Goal: Information Seeking & Learning: Learn about a topic

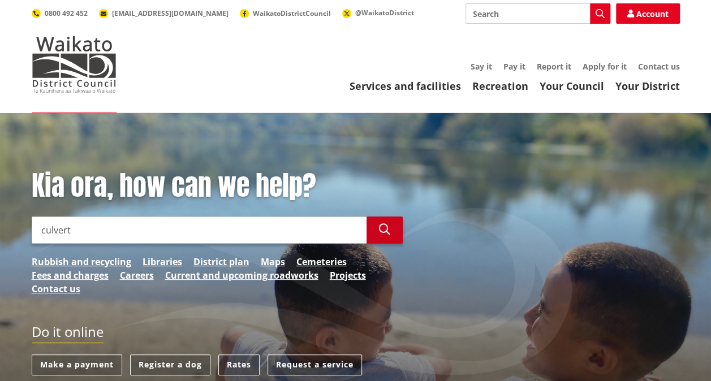
type input "culvert"
click at [375, 225] on button "Search" at bounding box center [385, 230] width 36 height 27
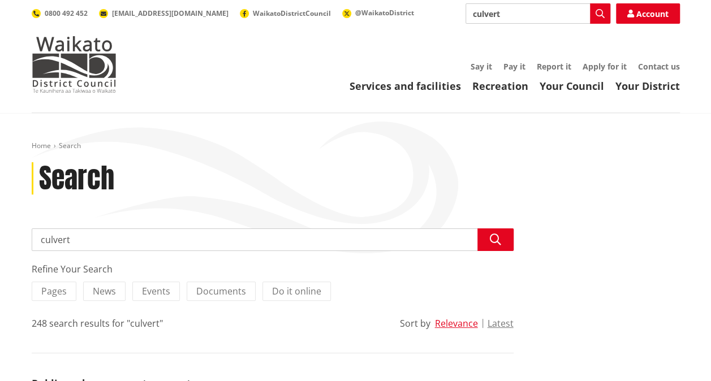
click at [94, 239] on input "culvert" at bounding box center [273, 240] width 482 height 23
type input "culvert maintenance"
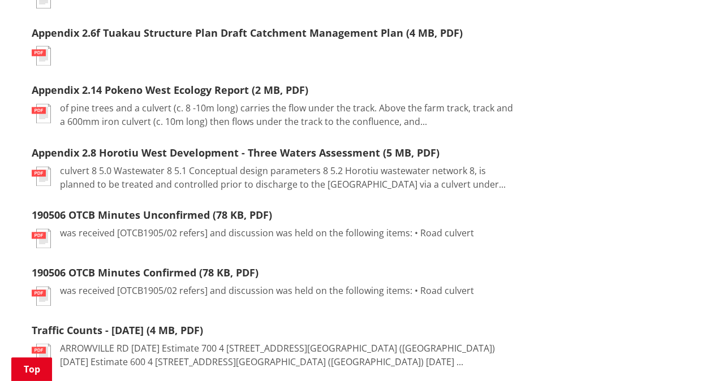
scroll to position [226, 0]
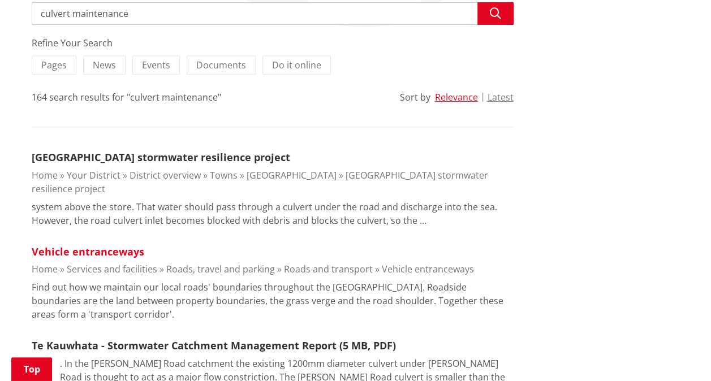
click at [104, 245] on link "Vehicle entranceways" at bounding box center [88, 252] width 113 height 14
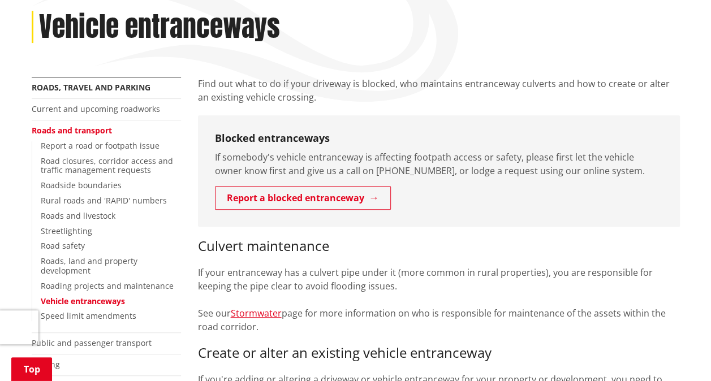
scroll to position [170, 0]
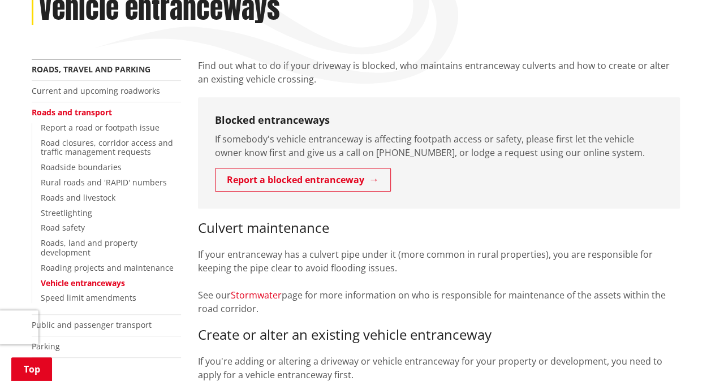
click at [246, 298] on link "Stormwater" at bounding box center [256, 295] width 51 height 12
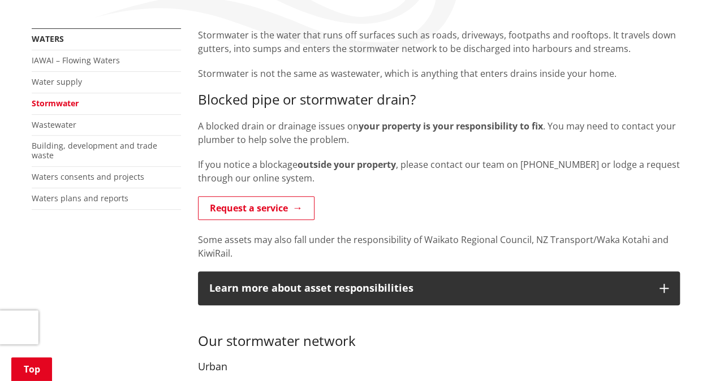
scroll to position [226, 0]
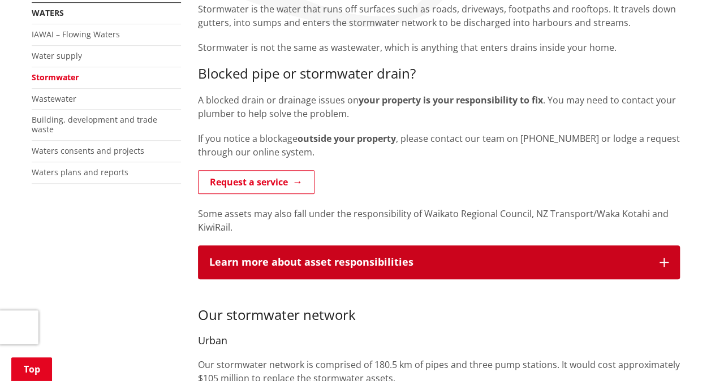
click at [385, 252] on button "Learn more about asset responsibilities" at bounding box center [439, 263] width 482 height 34
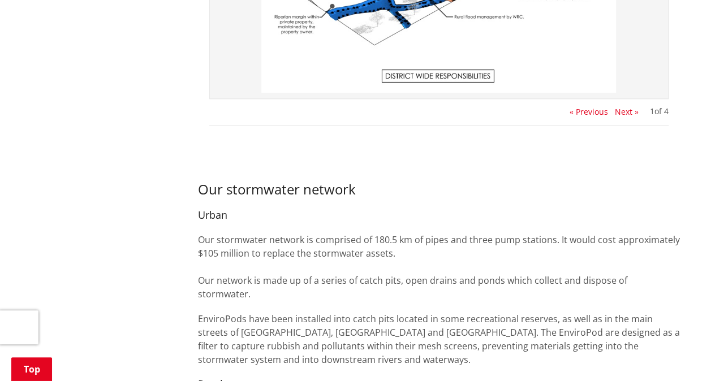
scroll to position [566, 0]
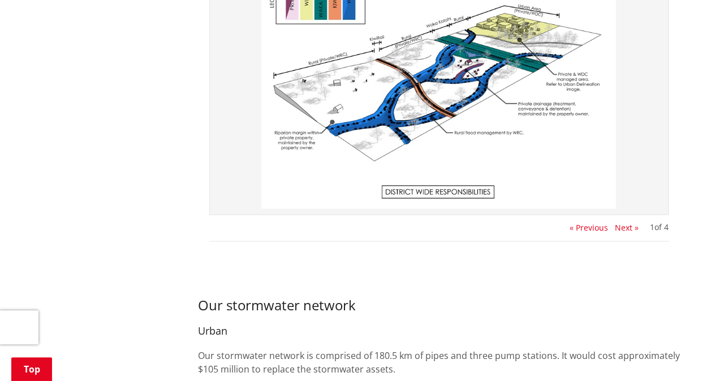
click at [630, 221] on div "1 of 4 « Previous Next »" at bounding box center [438, 96] width 459 height 290
click at [627, 227] on button "Next »" at bounding box center [627, 227] width 24 height 9
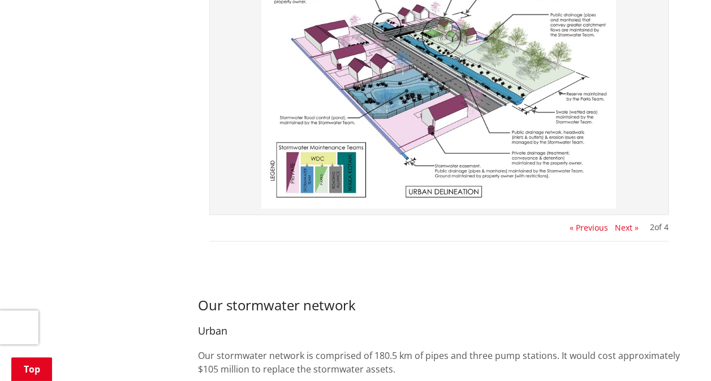
click at [627, 227] on button "Next »" at bounding box center [627, 227] width 24 height 9
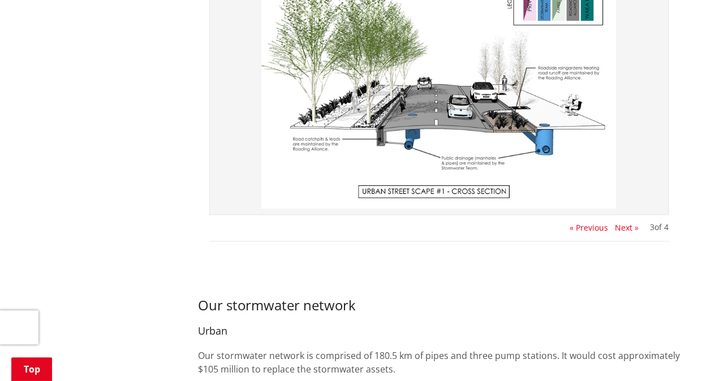
click at [627, 227] on button "Next »" at bounding box center [627, 227] width 24 height 9
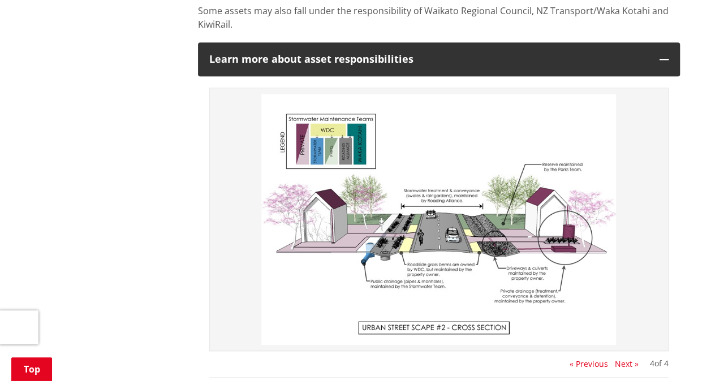
scroll to position [453, 0]
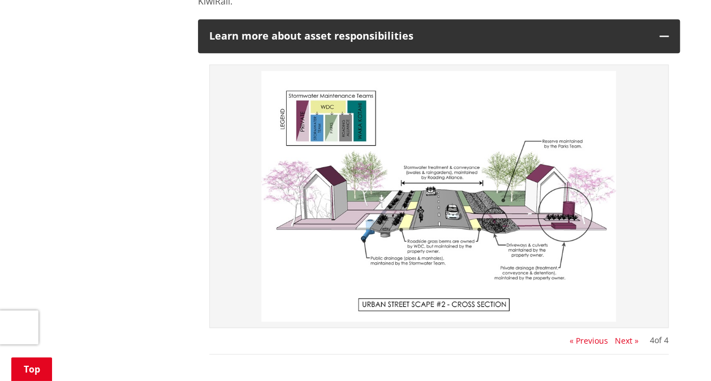
click at [577, 340] on button "« Previous" at bounding box center [589, 341] width 38 height 9
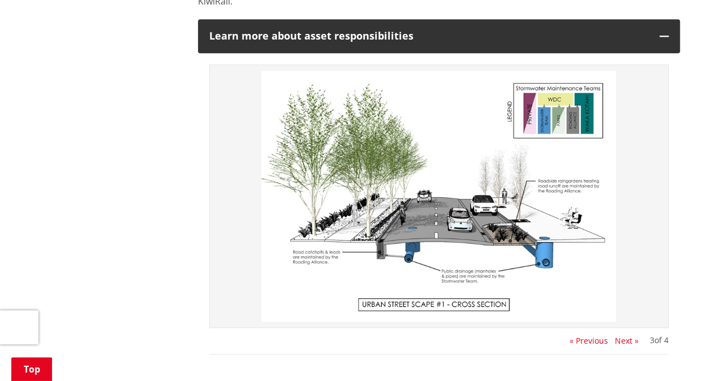
click at [576, 340] on button "« Previous" at bounding box center [589, 341] width 38 height 9
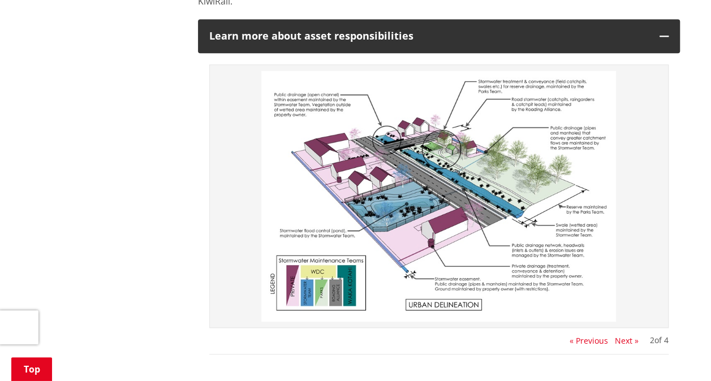
click at [576, 339] on button "« Previous" at bounding box center [589, 341] width 38 height 9
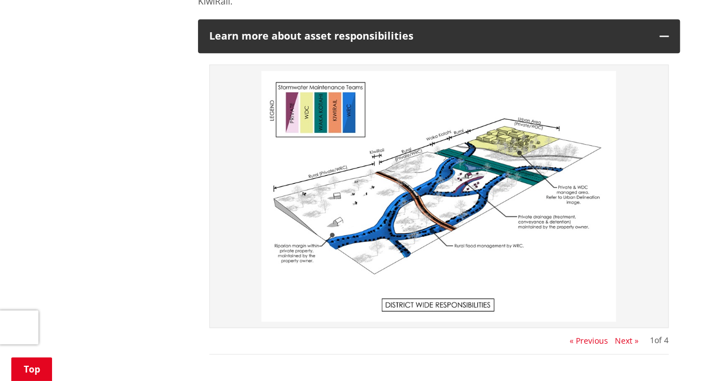
click at [616, 341] on button "Next »" at bounding box center [627, 341] width 24 height 9
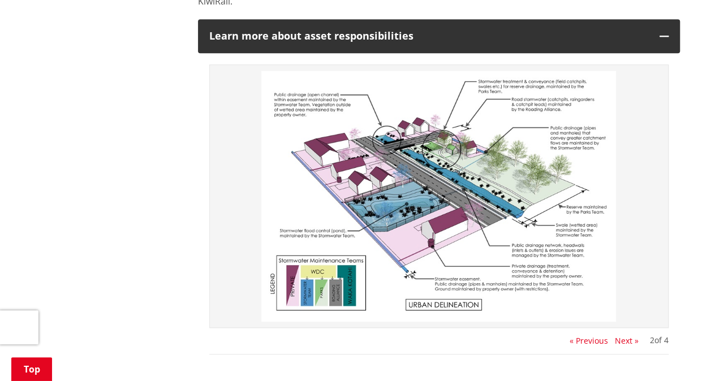
click at [615, 339] on button "Next »" at bounding box center [627, 341] width 24 height 9
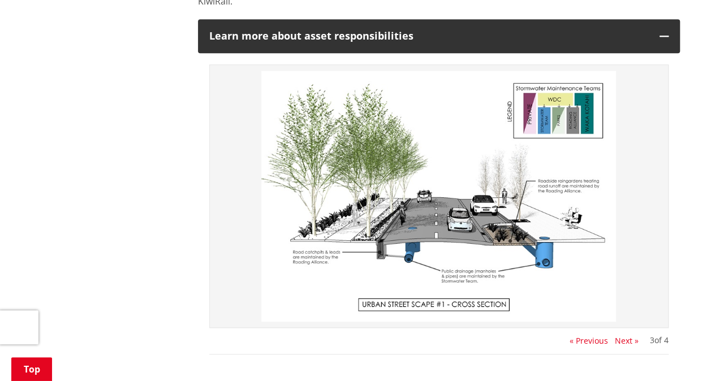
click at [615, 339] on button "Next »" at bounding box center [627, 341] width 24 height 9
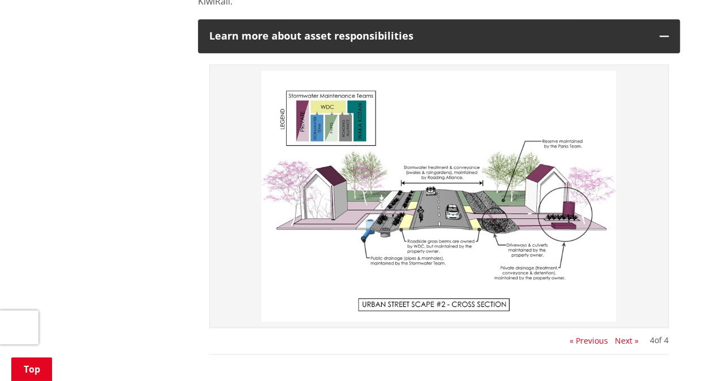
click at [625, 338] on button "Next »" at bounding box center [627, 341] width 24 height 9
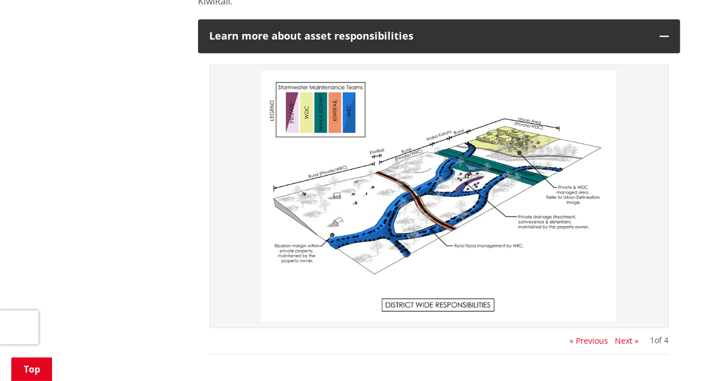
click at [622, 343] on button "Next »" at bounding box center [627, 341] width 24 height 9
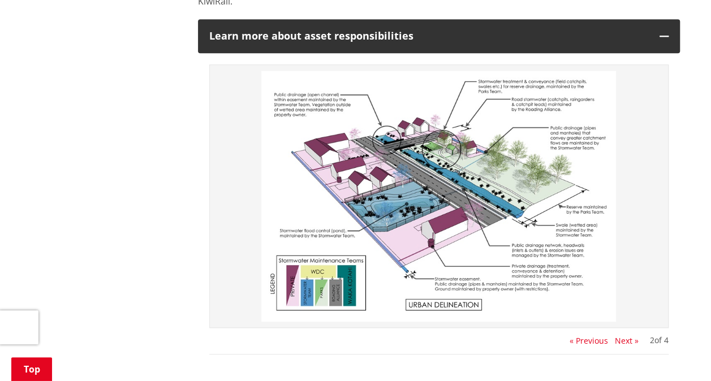
click at [622, 341] on button "Next »" at bounding box center [627, 341] width 24 height 9
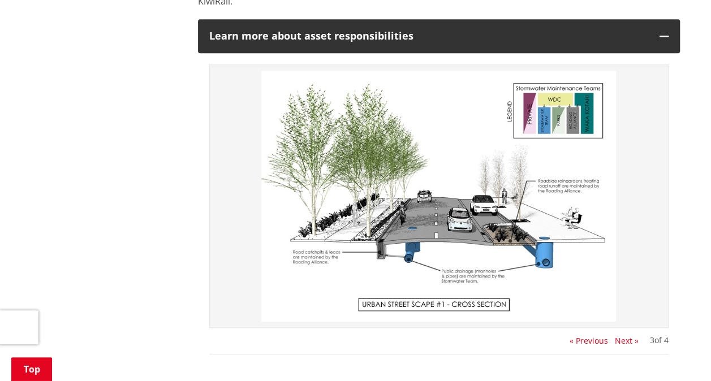
click at [622, 342] on button "Next »" at bounding box center [627, 341] width 24 height 9
